Goal: Register for event/course

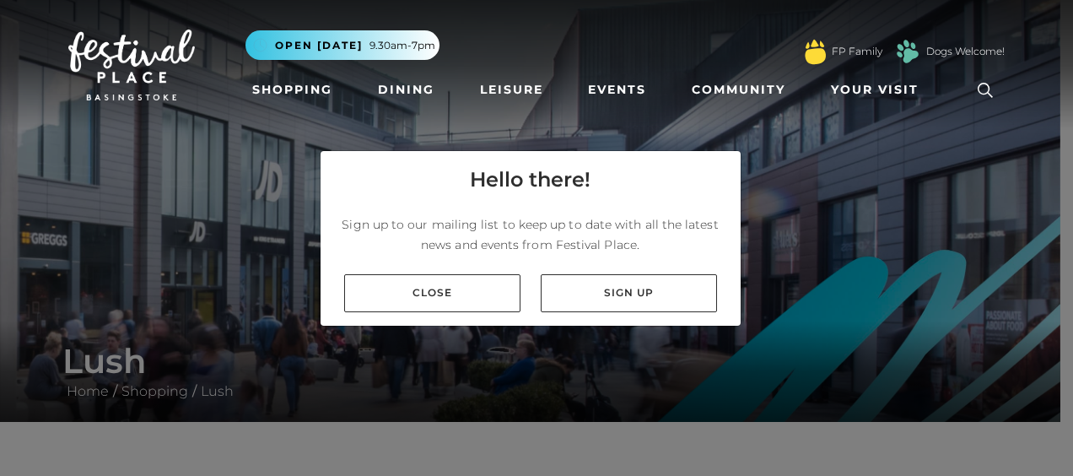
click at [430, 317] on div "Close Sign up" at bounding box center [530, 293] width 420 height 65
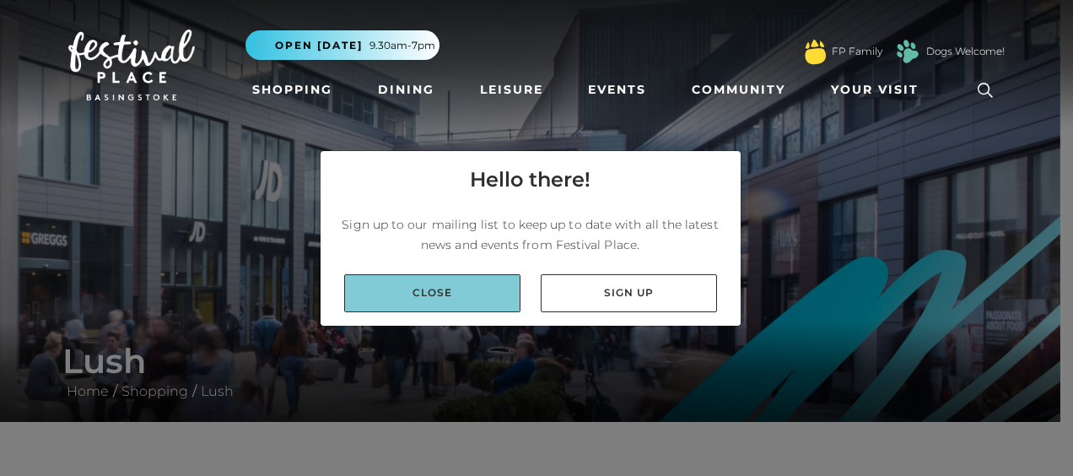
click at [442, 289] on link "Close" at bounding box center [432, 293] width 176 height 38
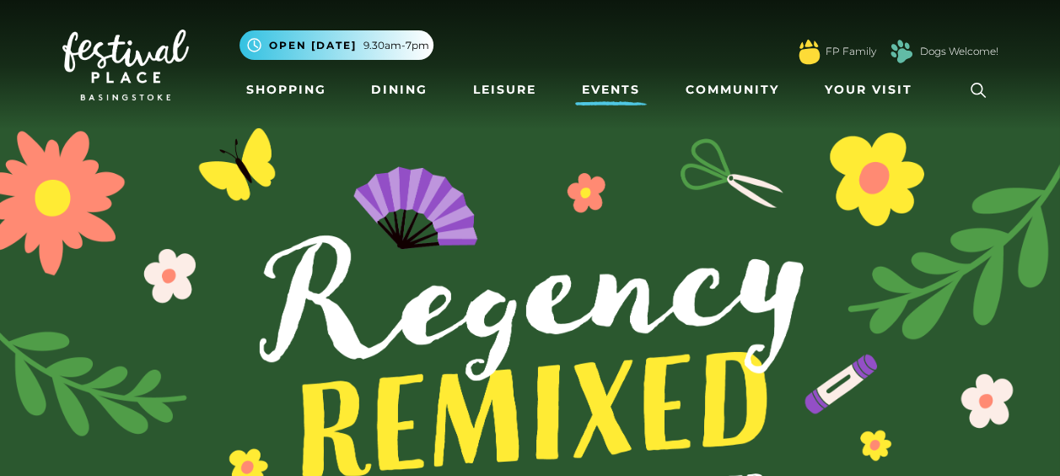
click at [635, 89] on link "Events" at bounding box center [611, 89] width 72 height 31
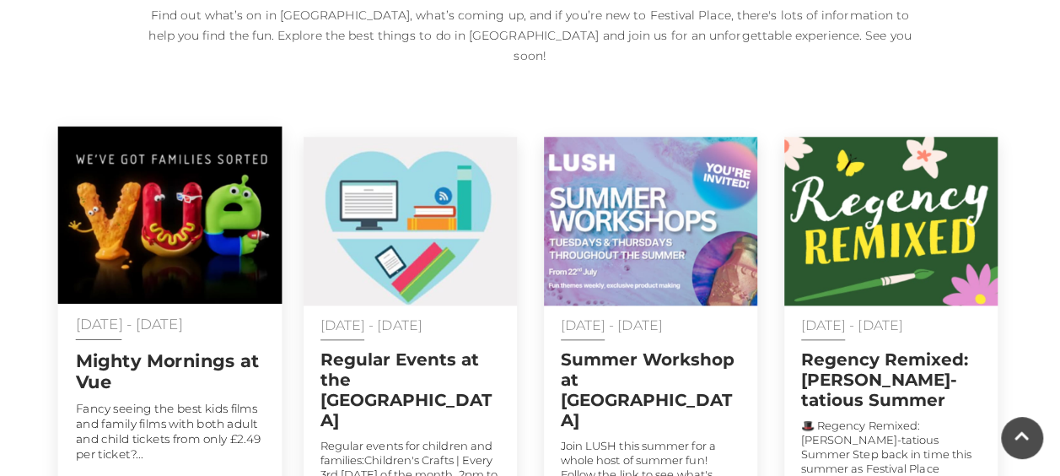
scroll to position [843, 0]
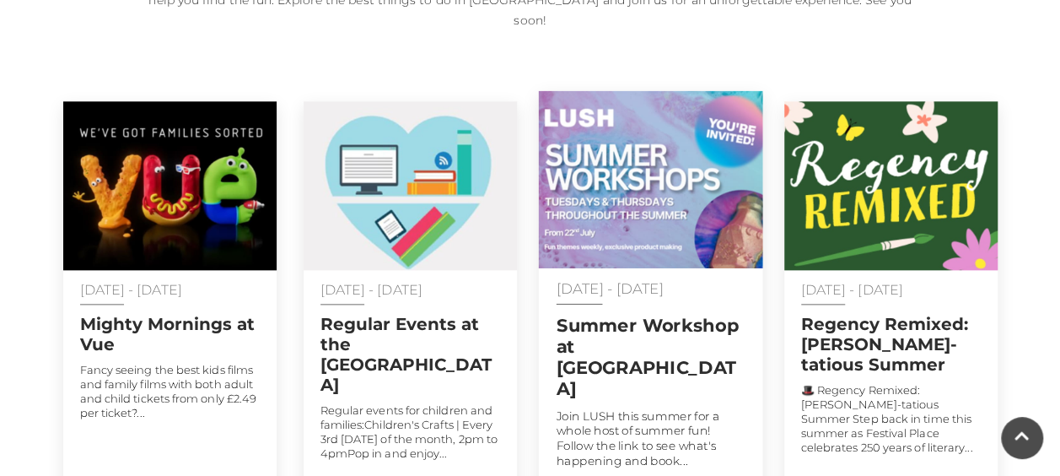
click at [598, 314] on h2 "Summer Workshop at LUSH" at bounding box center [650, 356] width 189 height 85
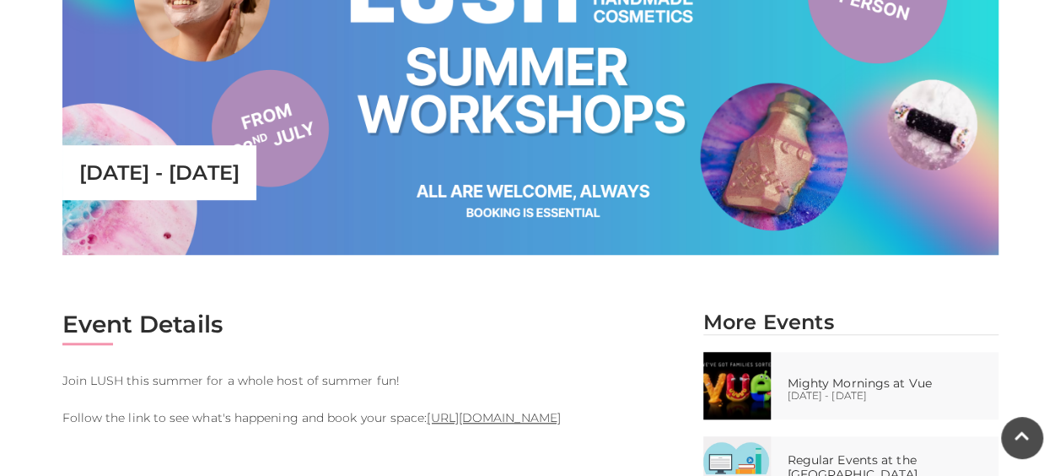
scroll to position [759, 0]
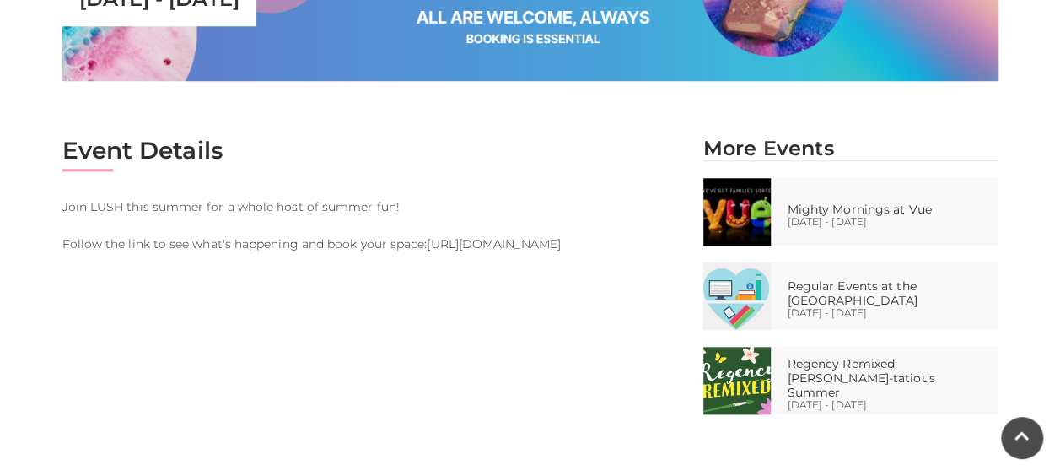
click at [447, 238] on link "https://www.eventbrite.com/d/united-kingdom--basingstoke/lush-basingstoke/" at bounding box center [493, 243] width 133 height 15
